Goal: Task Accomplishment & Management: Use online tool/utility

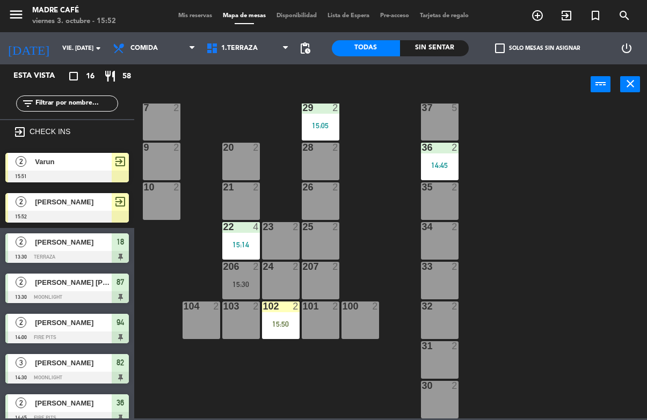
scroll to position [258, 0]
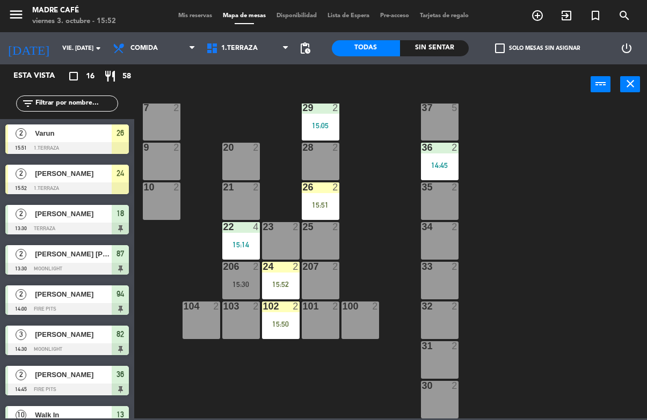
click at [329, 194] on div "26 2 15:51" at bounding box center [321, 201] width 38 height 38
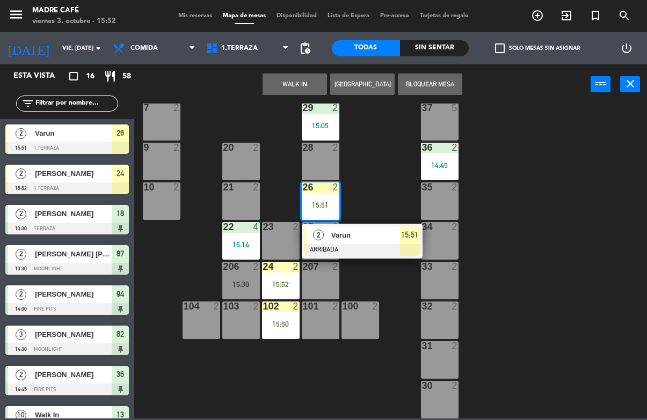
click at [410, 240] on span "15:51" at bounding box center [409, 235] width 17 height 13
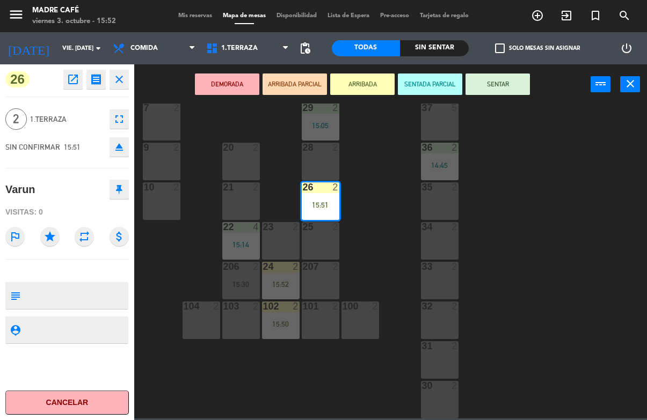
click at [512, 86] on button "SENTAR" at bounding box center [497, 84] width 64 height 21
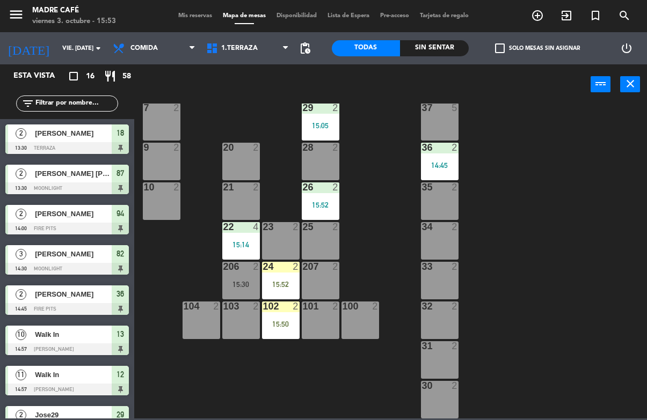
click at [568, 16] on icon "exit_to_app" at bounding box center [566, 15] width 13 height 13
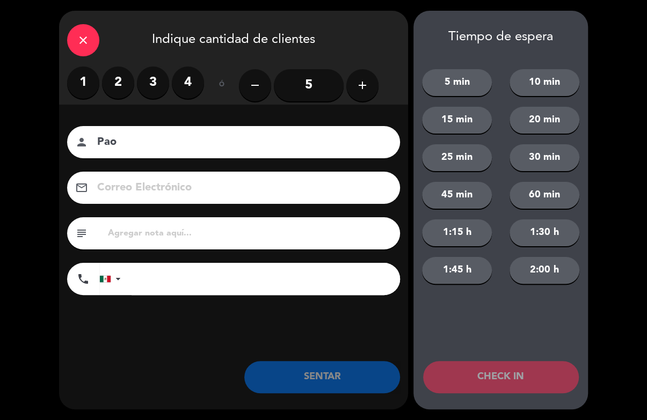
type input "Pao"
click at [186, 86] on label "4" at bounding box center [188, 83] width 32 height 32
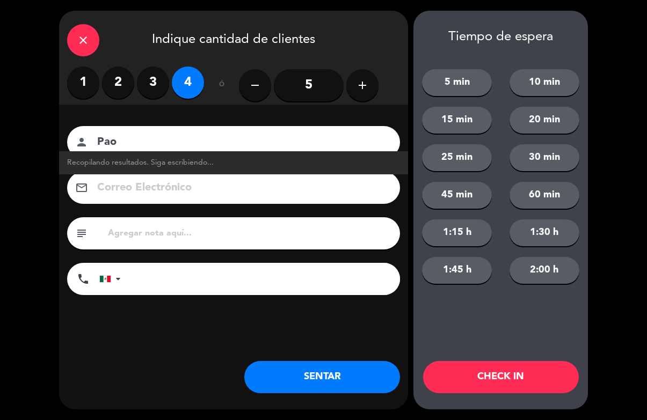
click at [227, 143] on input "Pao" at bounding box center [241, 142] width 290 height 19
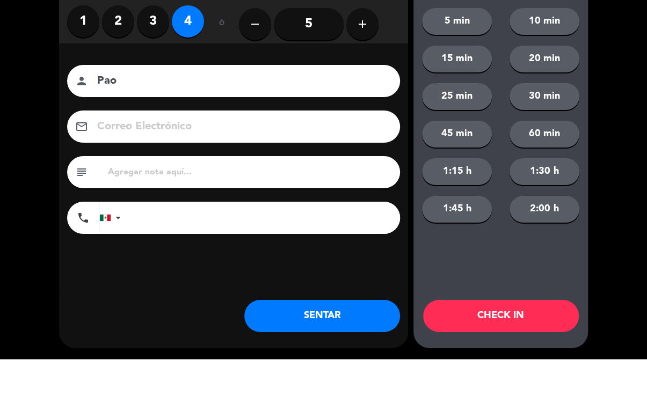
click at [193, 67] on label "4" at bounding box center [188, 83] width 32 height 32
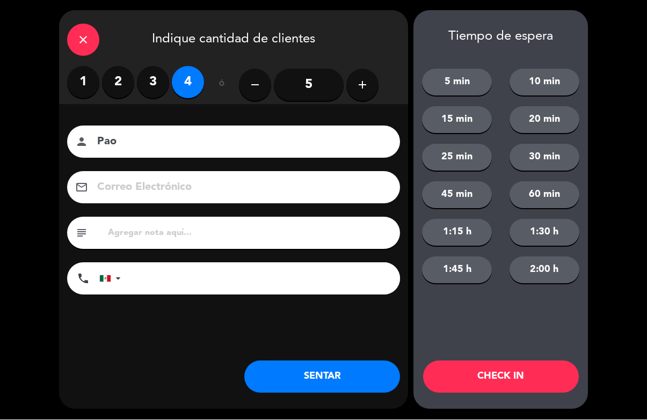
click at [503, 376] on button "CHECK IN" at bounding box center [501, 377] width 156 height 32
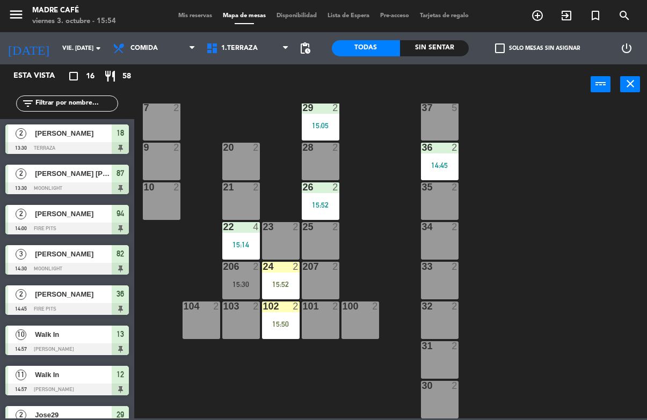
click at [284, 314] on div "102 2 15:50" at bounding box center [281, 321] width 38 height 38
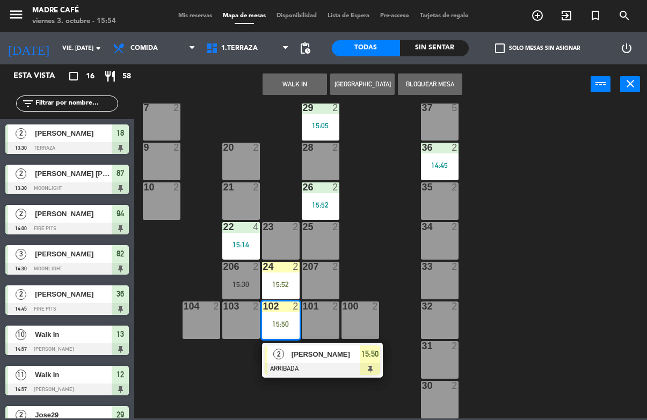
click at [372, 363] on div at bounding box center [322, 369] width 115 height 12
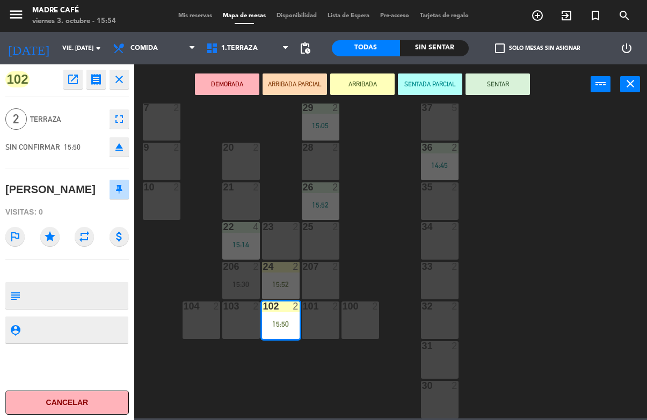
click at [510, 89] on button "SENTAR" at bounding box center [497, 84] width 64 height 21
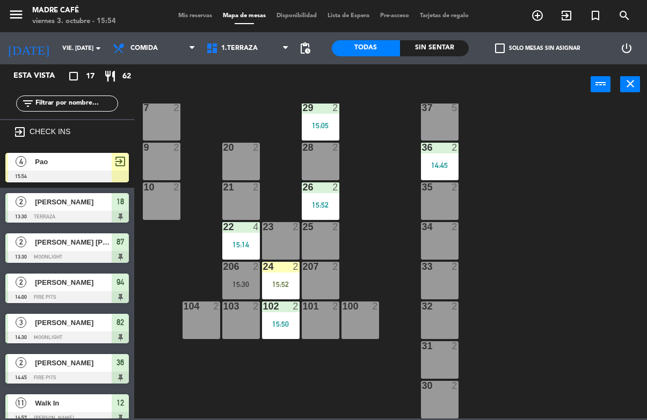
scroll to position [133, 0]
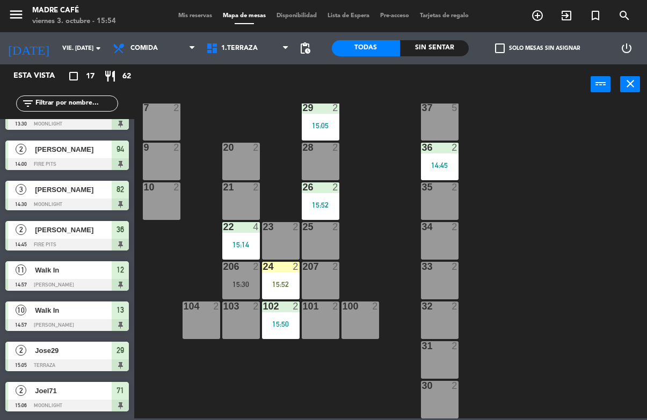
click at [285, 273] on div "24 2 15:52" at bounding box center [281, 281] width 38 height 38
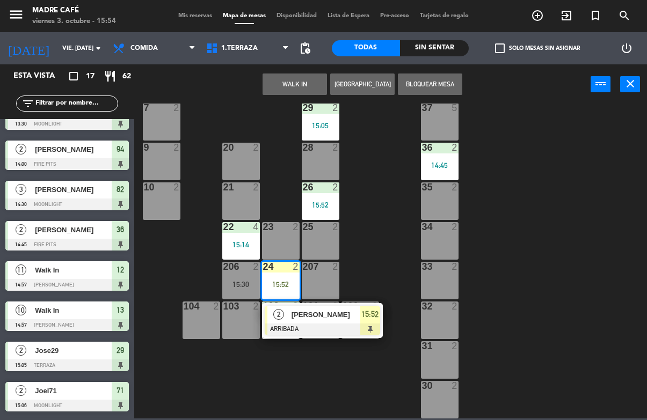
click at [379, 316] on div "15:52" at bounding box center [370, 315] width 20 height 18
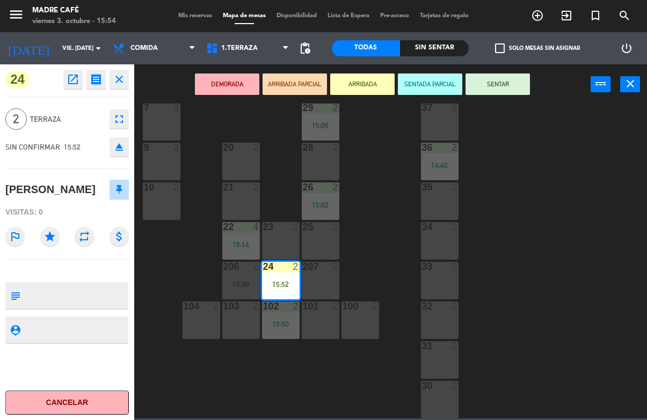
click at [514, 74] on button "SENTAR" at bounding box center [497, 84] width 64 height 21
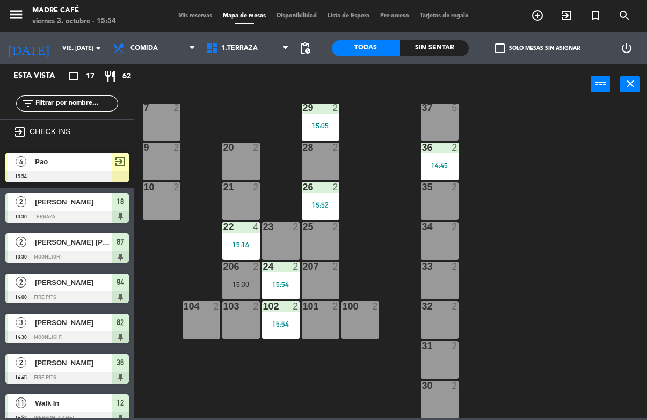
scroll to position [0, 0]
click at [262, 43] on span "1.Terraza" at bounding box center [247, 48] width 93 height 24
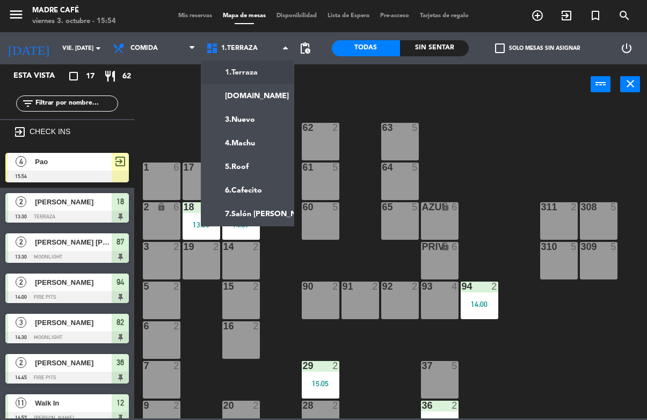
click at [254, 98] on ng-component "menu Madre Café viernes 3. octubre - 15:54 Mis reservas Mapa de mesas Disponibi…" at bounding box center [323, 209] width 647 height 419
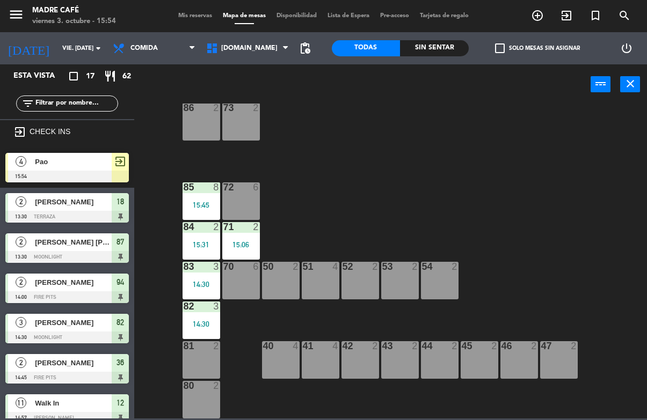
scroll to position [60, 0]
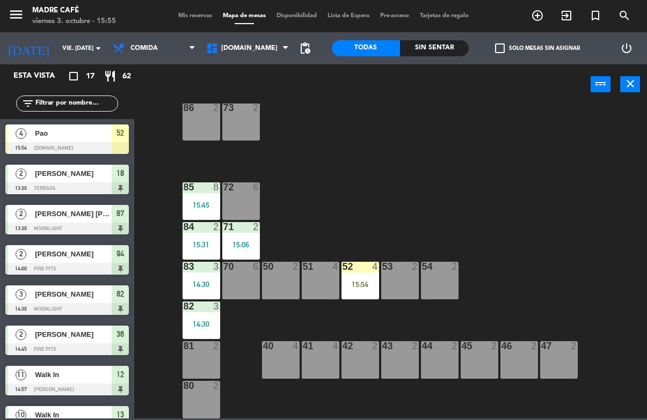
click at [360, 287] on div "15:54" at bounding box center [360, 285] width 38 height 8
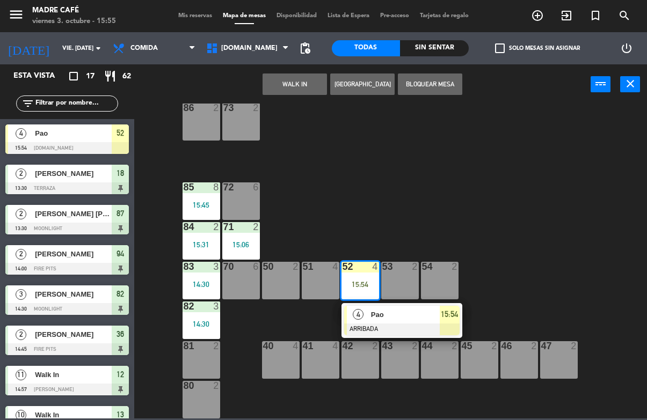
click at [449, 327] on div at bounding box center [401, 330] width 115 height 12
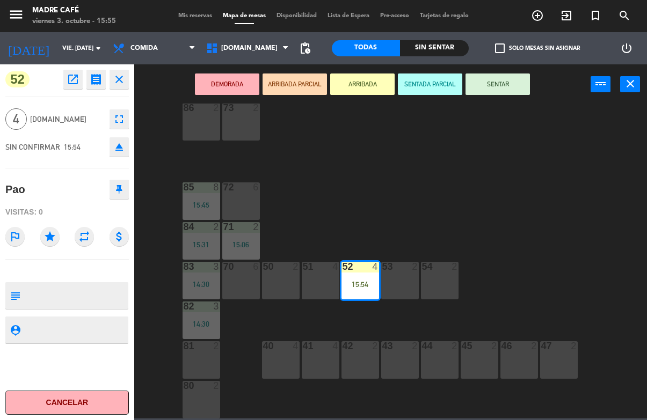
click at [509, 93] on button "SENTAR" at bounding box center [497, 84] width 64 height 21
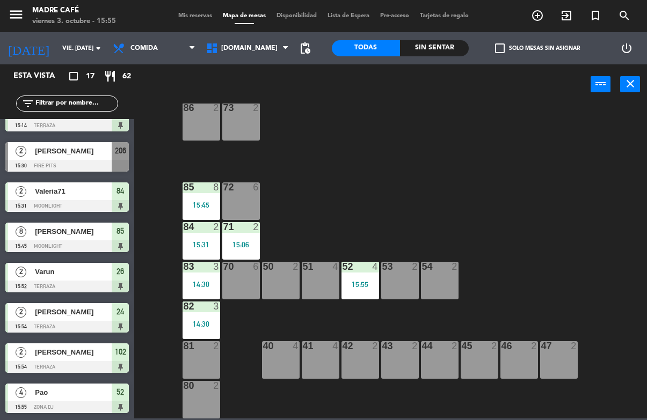
scroll to position [385, 0]
click at [79, 153] on span "Ximena Rodríguez Domínguez" at bounding box center [73, 150] width 77 height 11
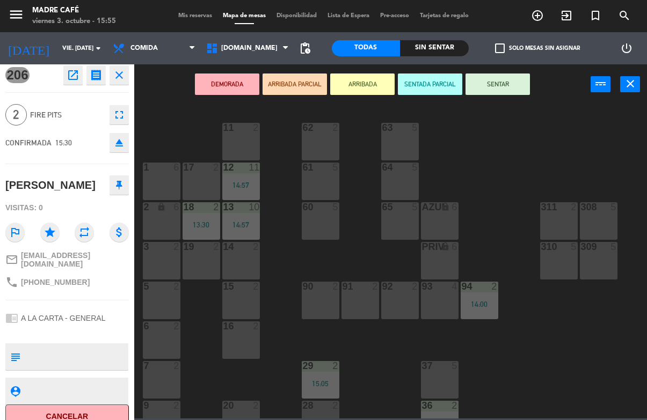
scroll to position [17, 0]
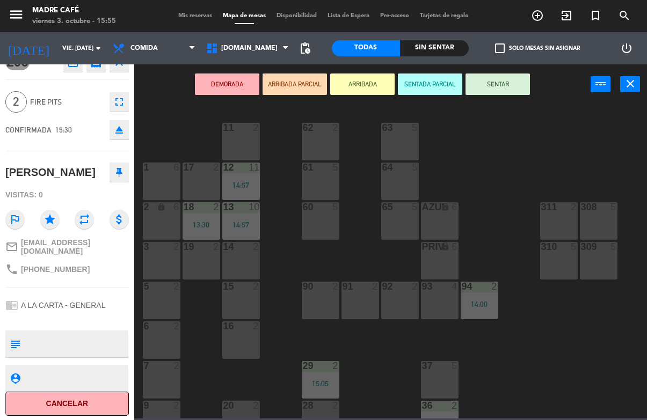
click at [83, 414] on button "Cancelar" at bounding box center [66, 404] width 123 height 24
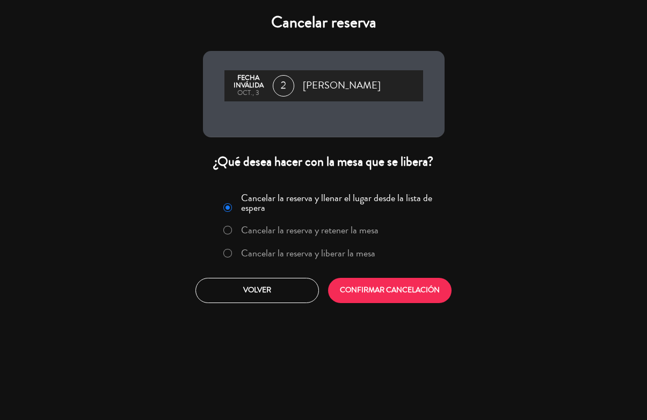
click at [229, 250] on label "Cancelar la reserva y liberar la mesa" at bounding box center [299, 253] width 163 height 19
click at [382, 294] on button "CONFIRMAR CANCELACIÓN" at bounding box center [389, 290] width 123 height 25
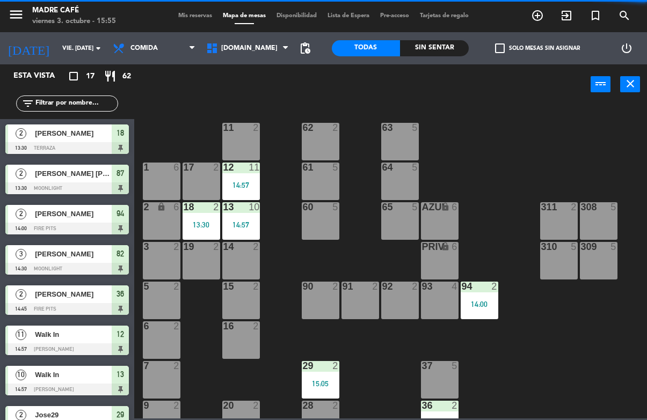
scroll to position [0, 0]
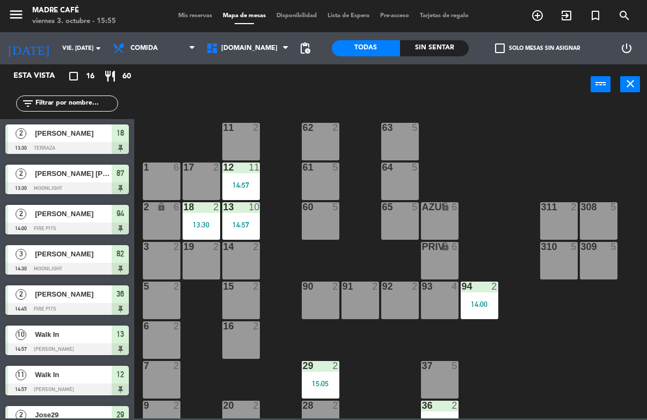
click at [563, 3] on div "menu Madre Café viernes 3. octubre - 15:55 Mis reservas Mapa de mesas Disponibi…" at bounding box center [323, 16] width 647 height 32
click at [568, 13] on icon "exit_to_app" at bounding box center [566, 15] width 13 height 13
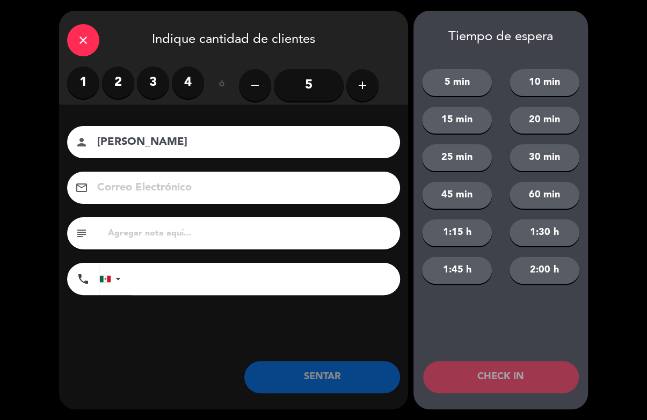
type input "[PERSON_NAME]"
click at [120, 83] on label "2" at bounding box center [118, 83] width 32 height 32
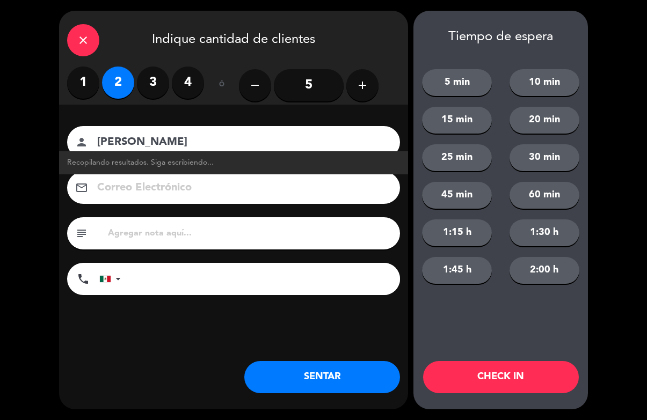
click at [174, 140] on input "[PERSON_NAME]" at bounding box center [241, 142] width 290 height 19
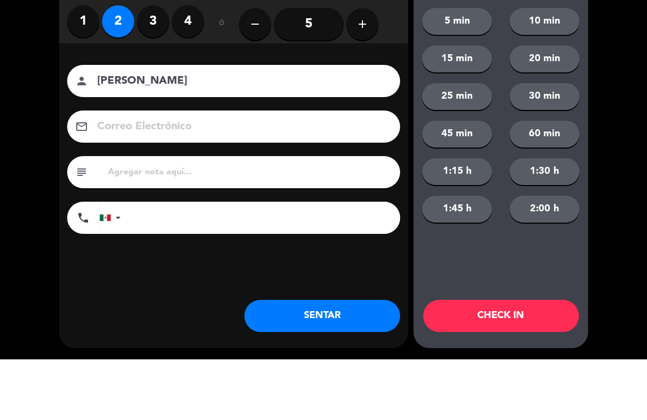
click at [637, 90] on div "close Indique cantidad de clientes 1 2 3 4 ó remove 5 add Nombre del cliente pe…" at bounding box center [323, 210] width 647 height 420
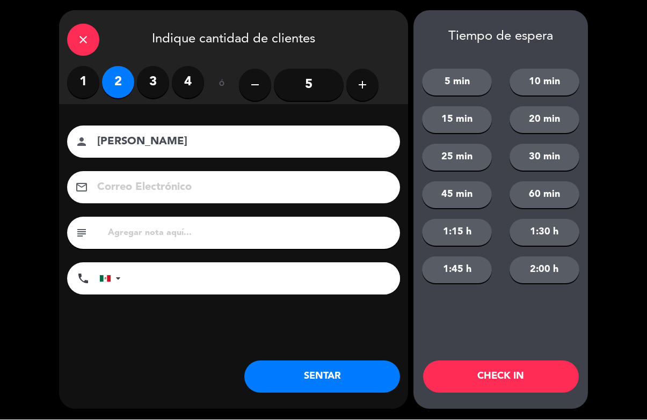
click at [517, 375] on button "CHECK IN" at bounding box center [501, 377] width 156 height 32
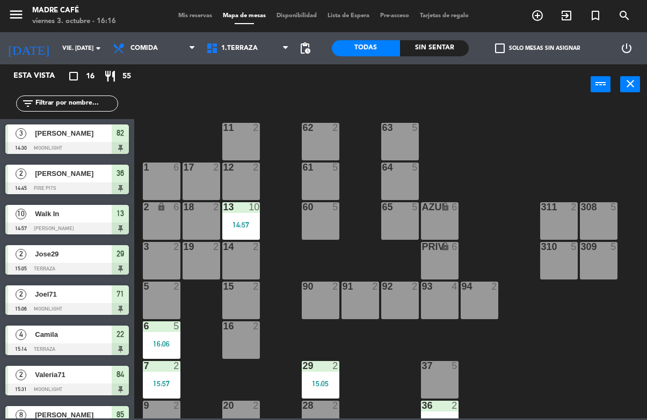
click at [123, 221] on div "13" at bounding box center [120, 214] width 17 height 18
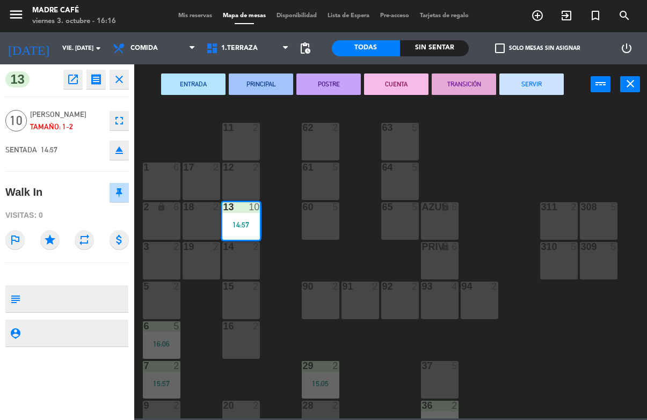
click at [547, 84] on button "SERVIR" at bounding box center [531, 84] width 64 height 21
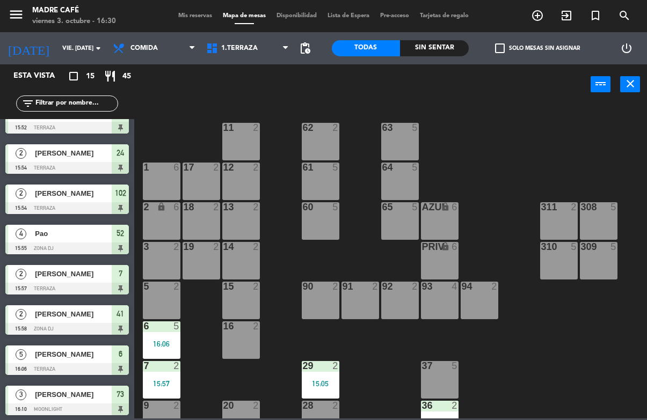
scroll to position [325, 0]
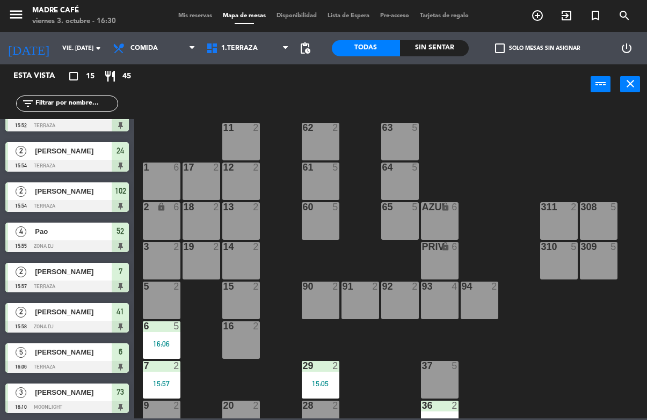
click at [123, 401] on div at bounding box center [66, 407] width 123 height 12
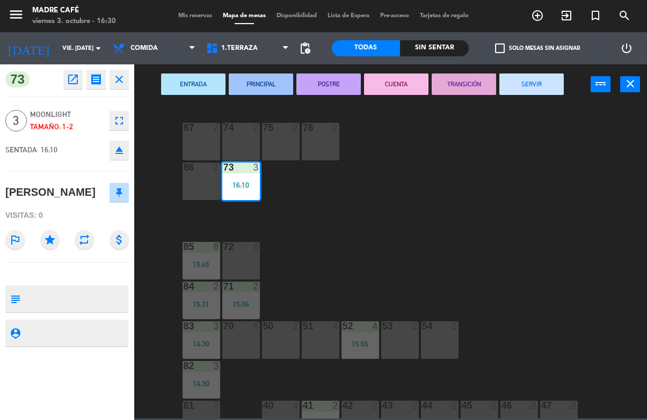
click at [529, 85] on button "SERVIR" at bounding box center [531, 84] width 64 height 21
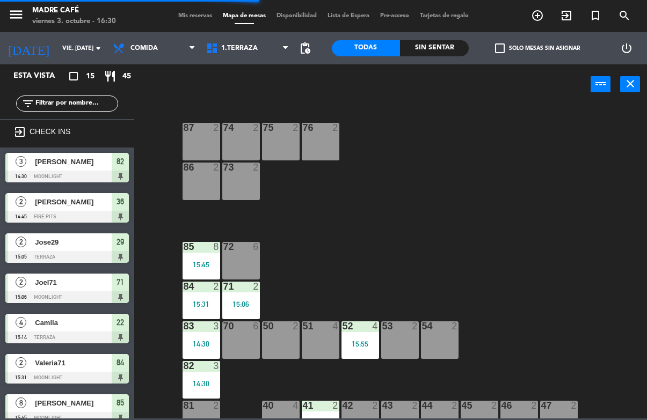
scroll to position [0, 0]
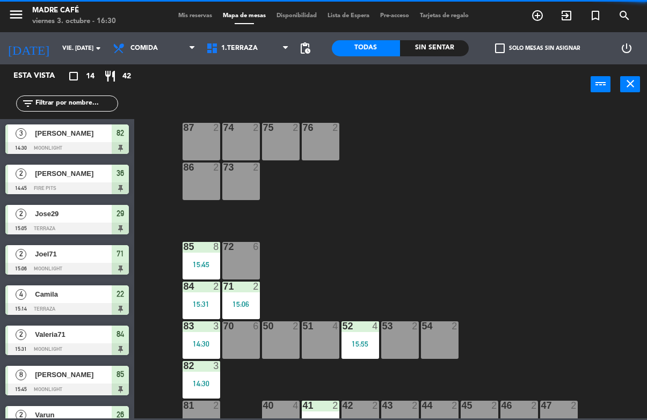
click at [122, 171] on span "36" at bounding box center [120, 173] width 8 height 13
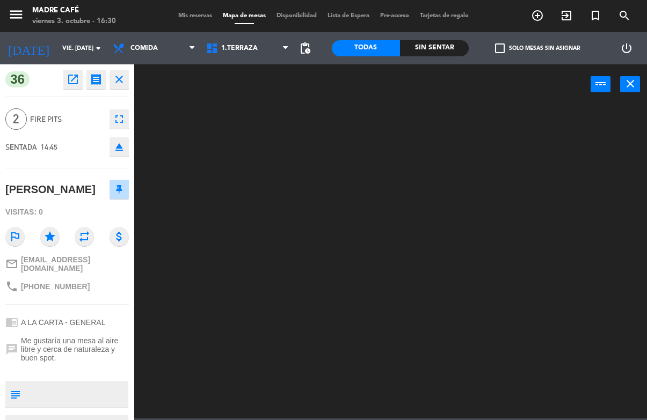
click at [123, 77] on icon "close" at bounding box center [119, 79] width 13 height 13
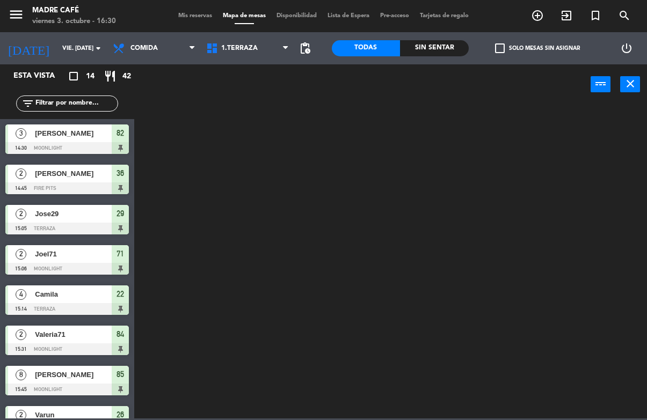
click at [124, 140] on span "82" at bounding box center [120, 133] width 8 height 13
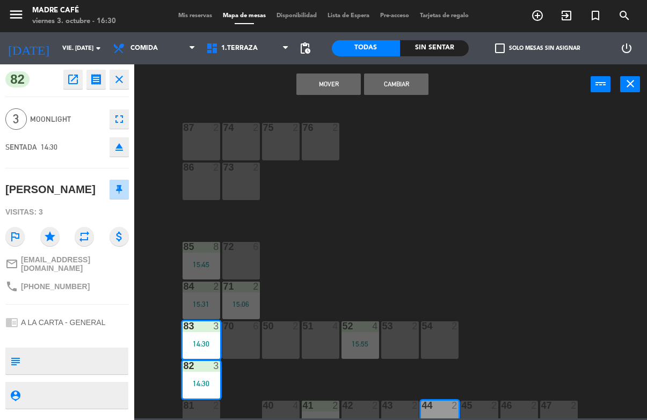
click at [116, 79] on icon "close" at bounding box center [119, 79] width 13 height 13
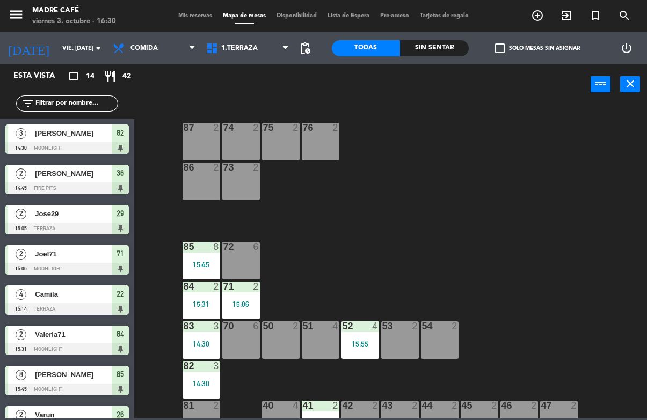
click at [120, 133] on span "82" at bounding box center [120, 133] width 8 height 13
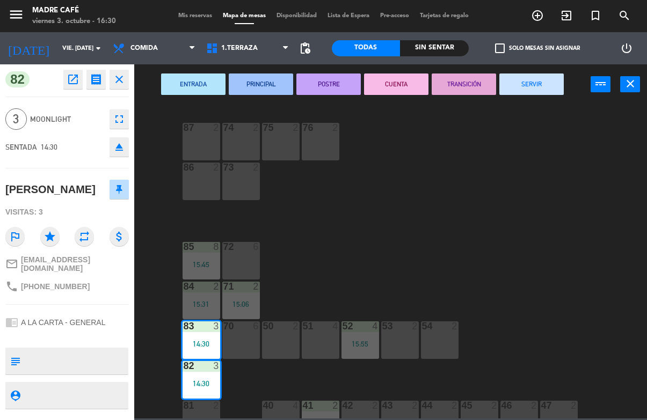
click at [541, 86] on button "SERVIR" at bounding box center [531, 84] width 64 height 21
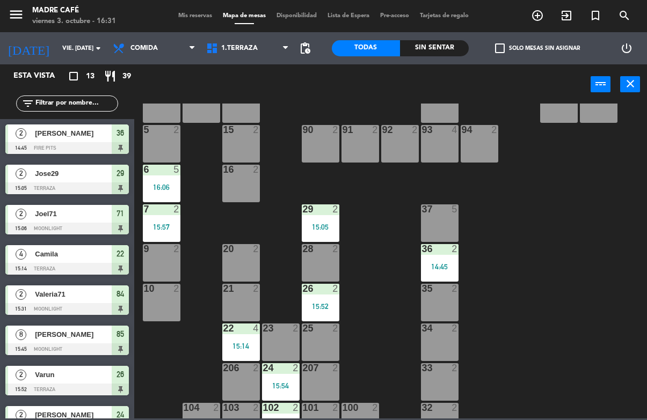
scroll to position [172, 0]
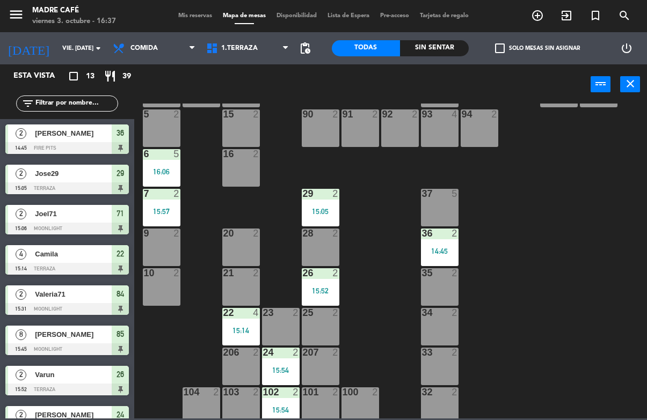
click at [560, 20] on icon "exit_to_app" at bounding box center [566, 15] width 13 height 13
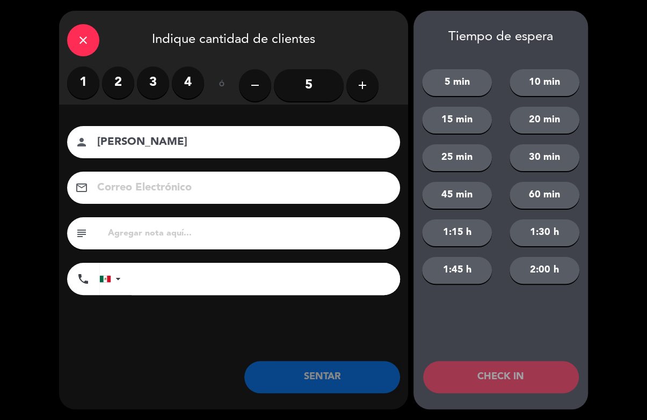
type input "[PERSON_NAME]"
click at [121, 77] on label "2" at bounding box center [118, 83] width 32 height 32
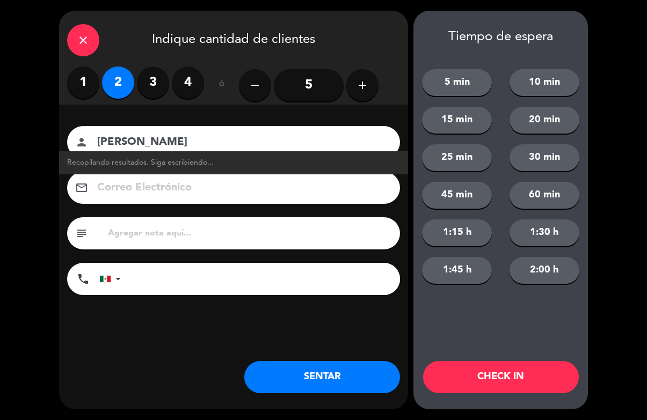
click at [511, 376] on button "CHECK IN" at bounding box center [501, 377] width 156 height 32
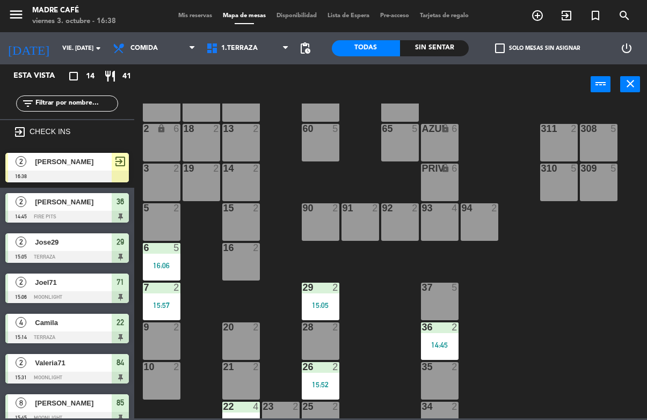
scroll to position [93, 0]
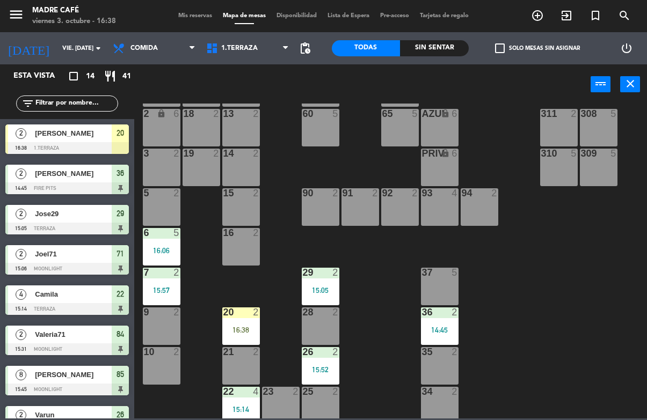
click at [238, 327] on div "16:38" at bounding box center [241, 330] width 38 height 8
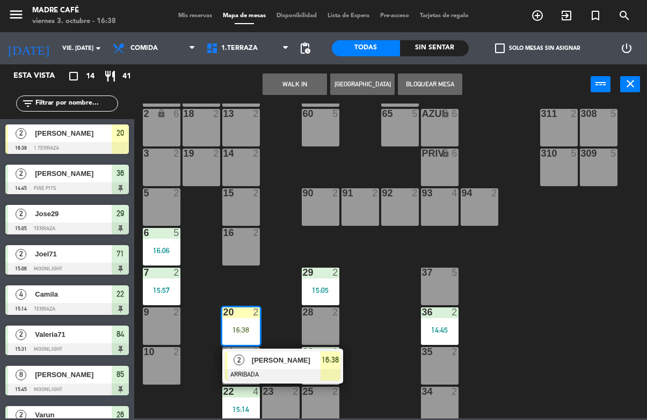
click at [331, 363] on span "16:38" at bounding box center [329, 360] width 17 height 13
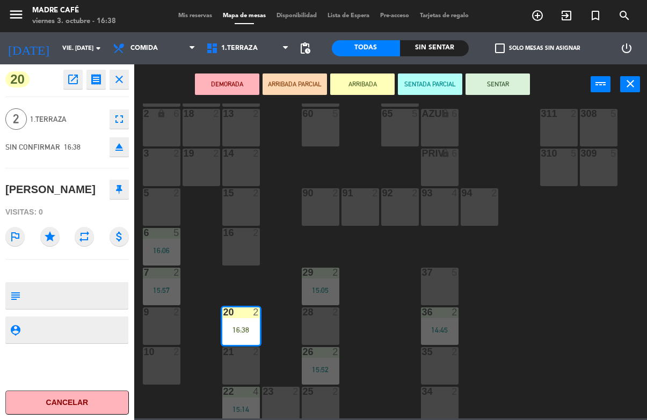
click at [505, 78] on button "SENTAR" at bounding box center [497, 84] width 64 height 21
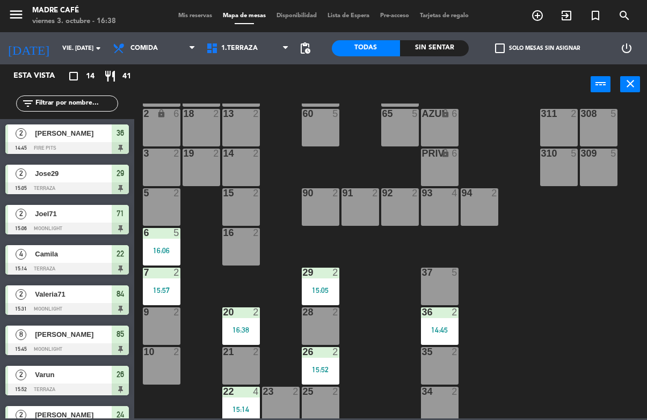
scroll to position [0, 0]
click at [125, 377] on div "26" at bounding box center [120, 375] width 17 height 18
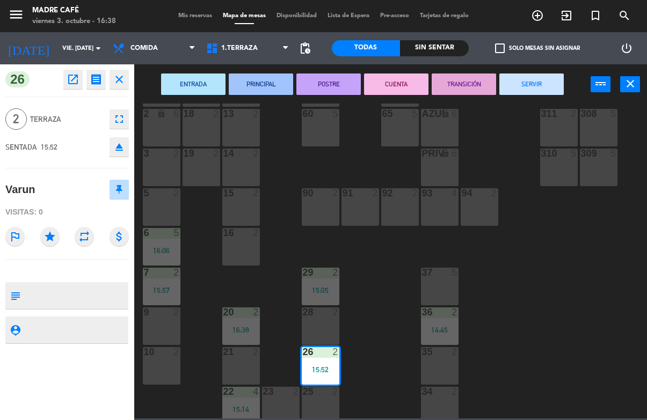
click at [545, 82] on button "SERVIR" at bounding box center [531, 84] width 64 height 21
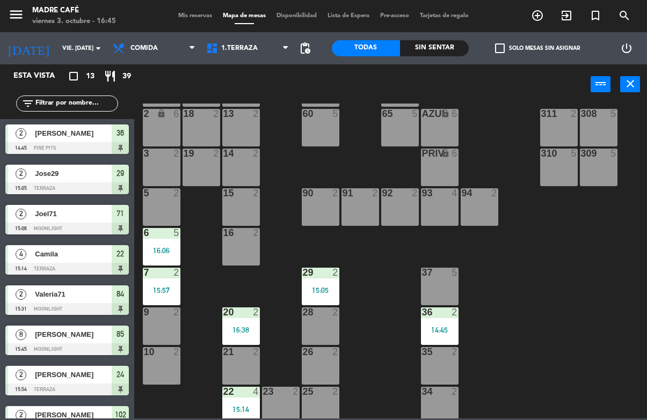
click at [567, 15] on icon "exit_to_app" at bounding box center [566, 15] width 13 height 13
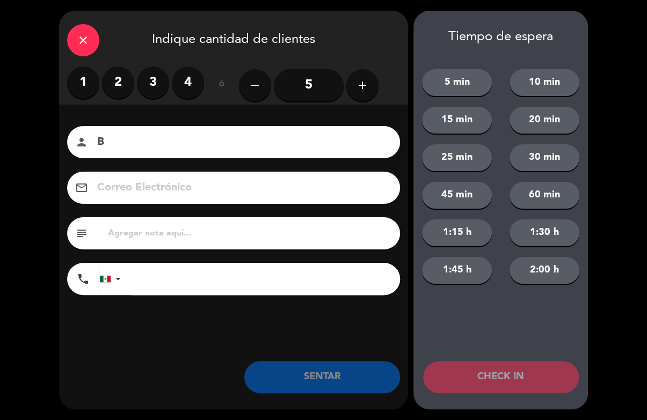
type input "B"
click at [85, 34] on icon "close" at bounding box center [83, 40] width 13 height 13
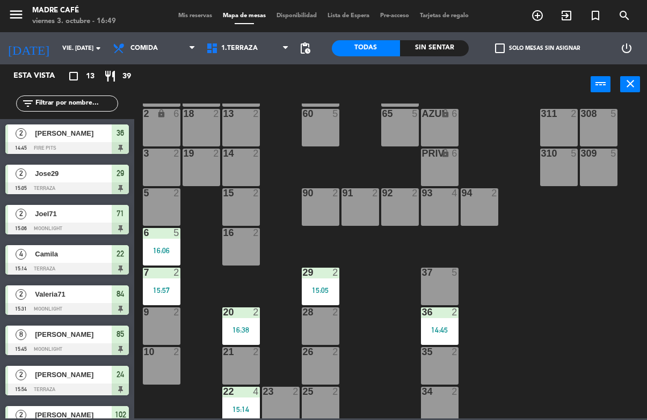
click at [569, 16] on icon "exit_to_app" at bounding box center [566, 15] width 13 height 13
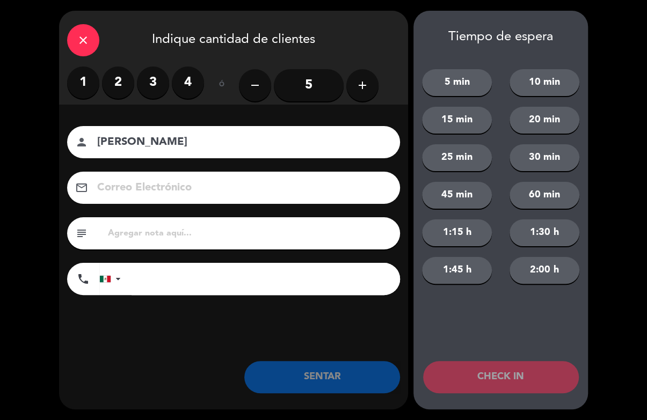
type input "[PERSON_NAME]"
click at [127, 89] on label "2" at bounding box center [118, 83] width 32 height 32
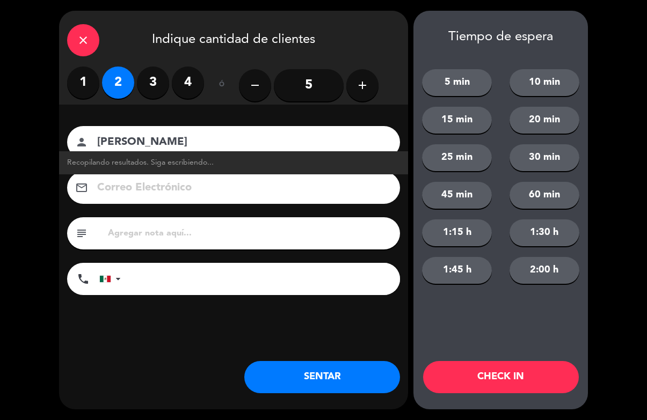
click at [508, 384] on button "CHECK IN" at bounding box center [501, 377] width 156 height 32
